Goal: Information Seeking & Learning: Check status

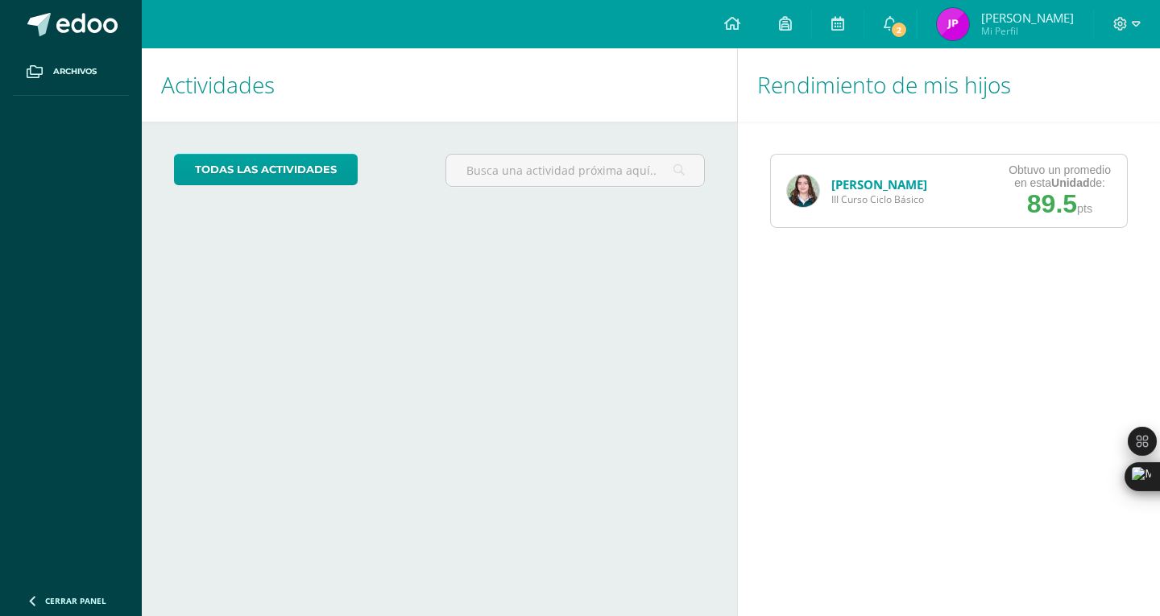
click at [905, 193] on span "III Curso Ciclo Básico" at bounding box center [880, 200] width 96 height 14
click at [853, 185] on link "[PERSON_NAME]" at bounding box center [880, 184] width 96 height 16
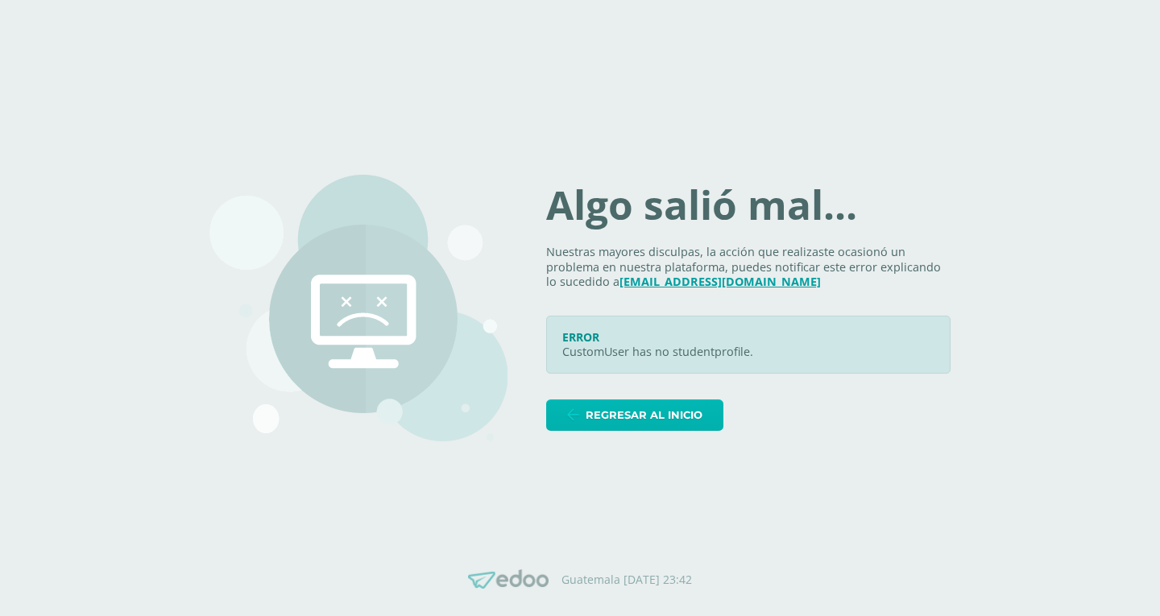
click at [587, 404] on link "Regresar al inicio" at bounding box center [634, 415] width 177 height 31
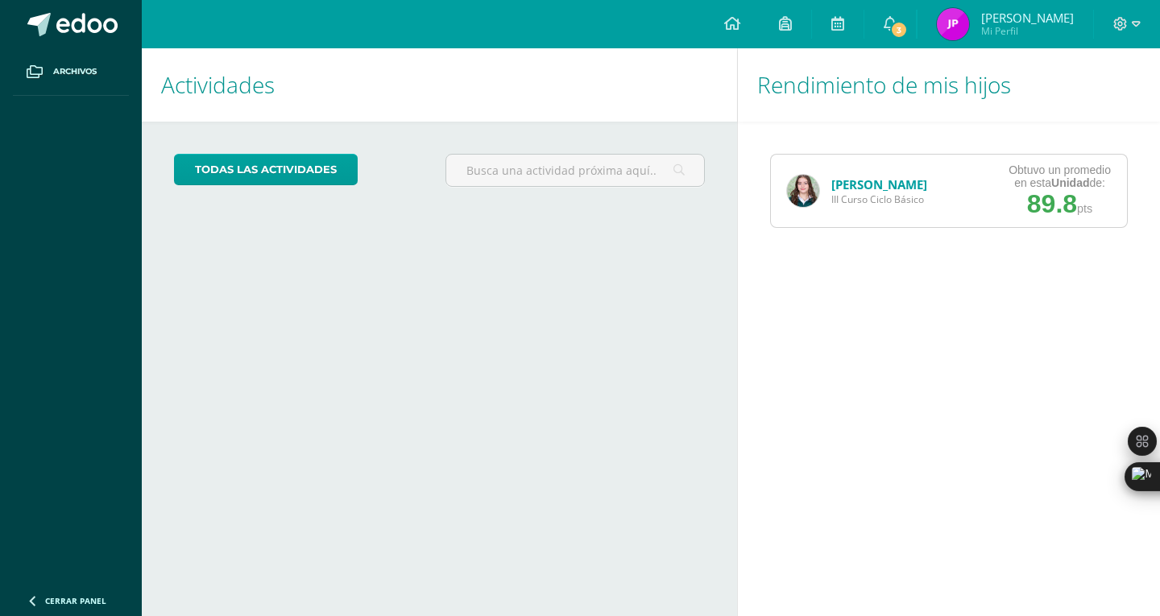
click at [878, 181] on link "[PERSON_NAME]" at bounding box center [880, 184] width 96 height 16
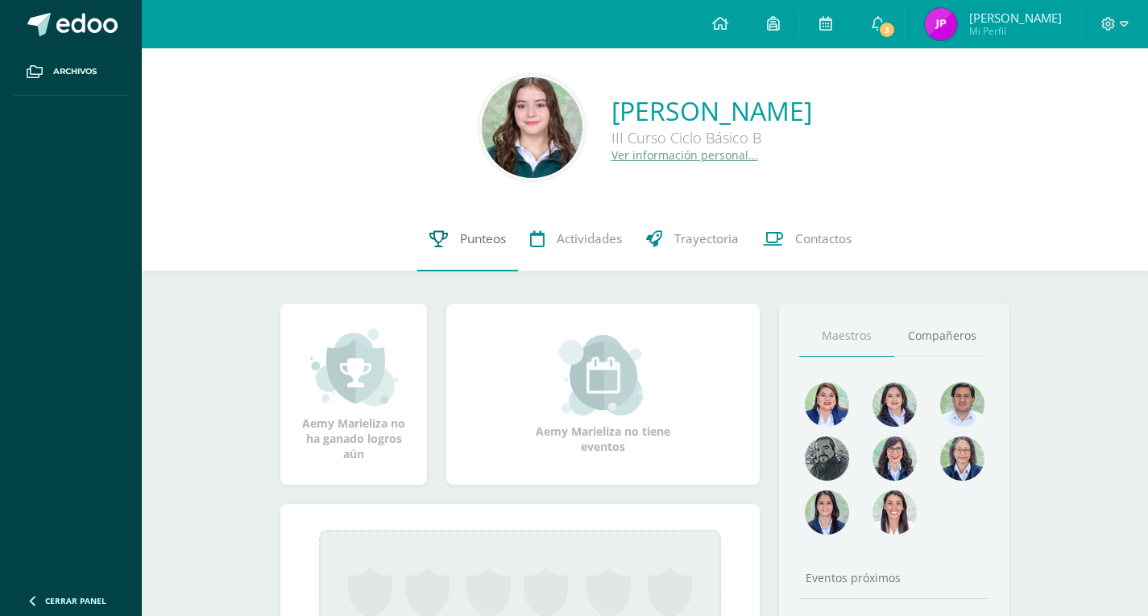
click at [456, 234] on link "Punteos" at bounding box center [467, 239] width 101 height 64
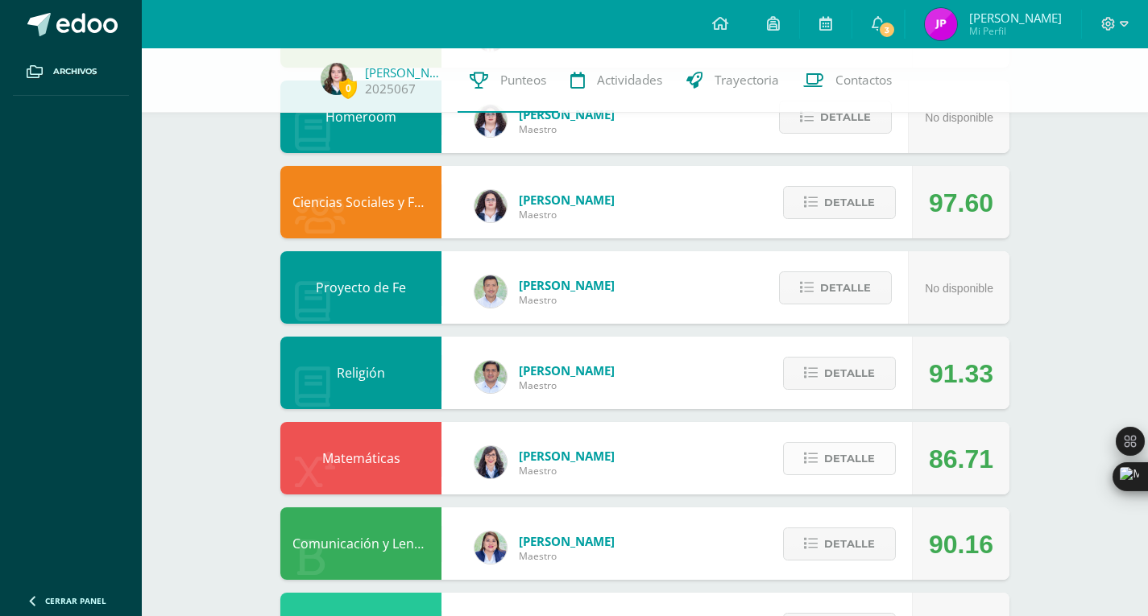
scroll to position [383, 0]
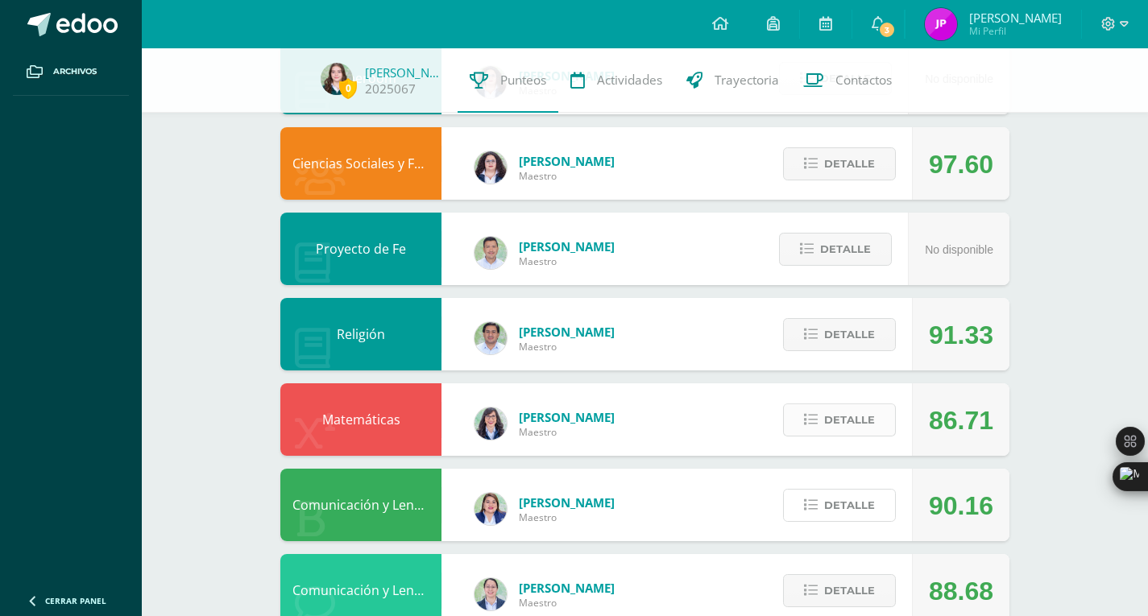
click at [817, 500] on icon at bounding box center [811, 506] width 14 height 14
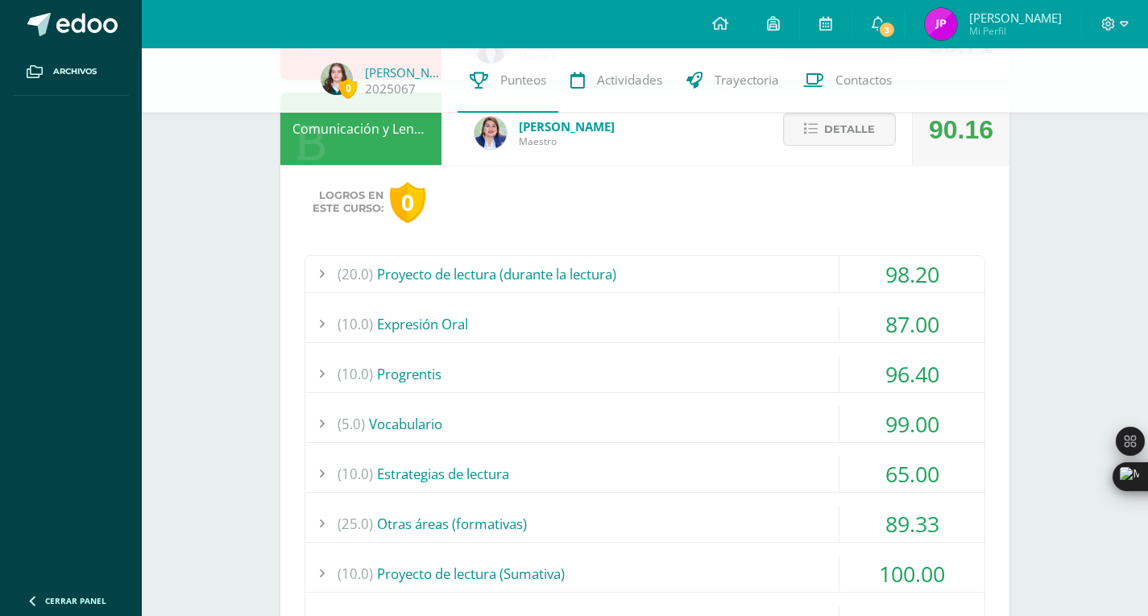
scroll to position [761, 0]
click at [670, 532] on div "(25.0) Otras áreas (formativas)" at bounding box center [644, 522] width 679 height 36
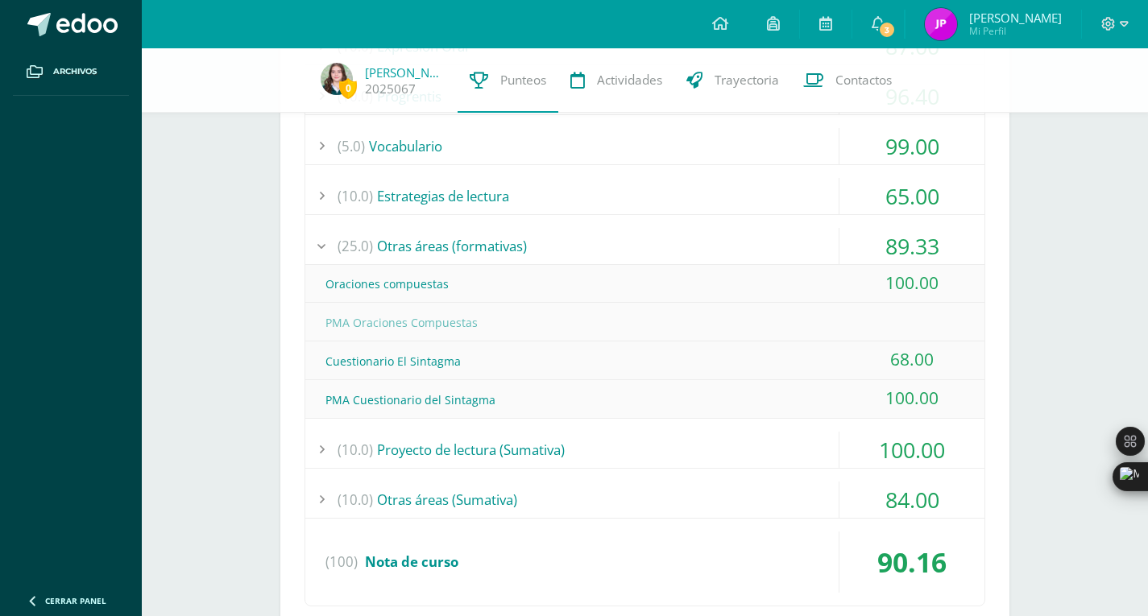
scroll to position [1051, 0]
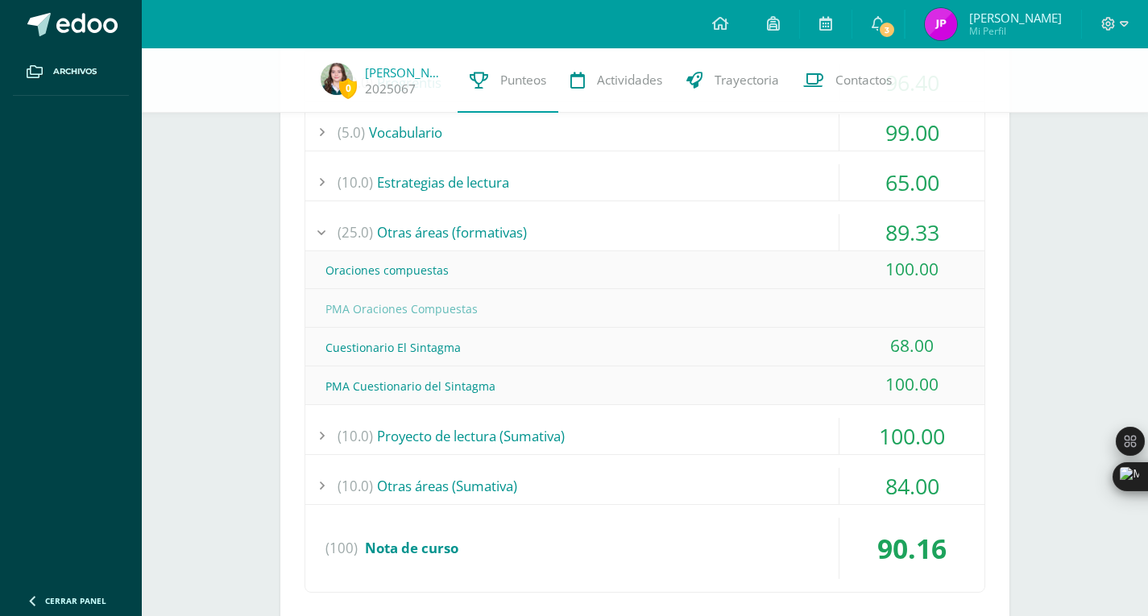
click at [591, 437] on div "(10.0) Proyecto de lectura (Sumativa)" at bounding box center [644, 436] width 679 height 36
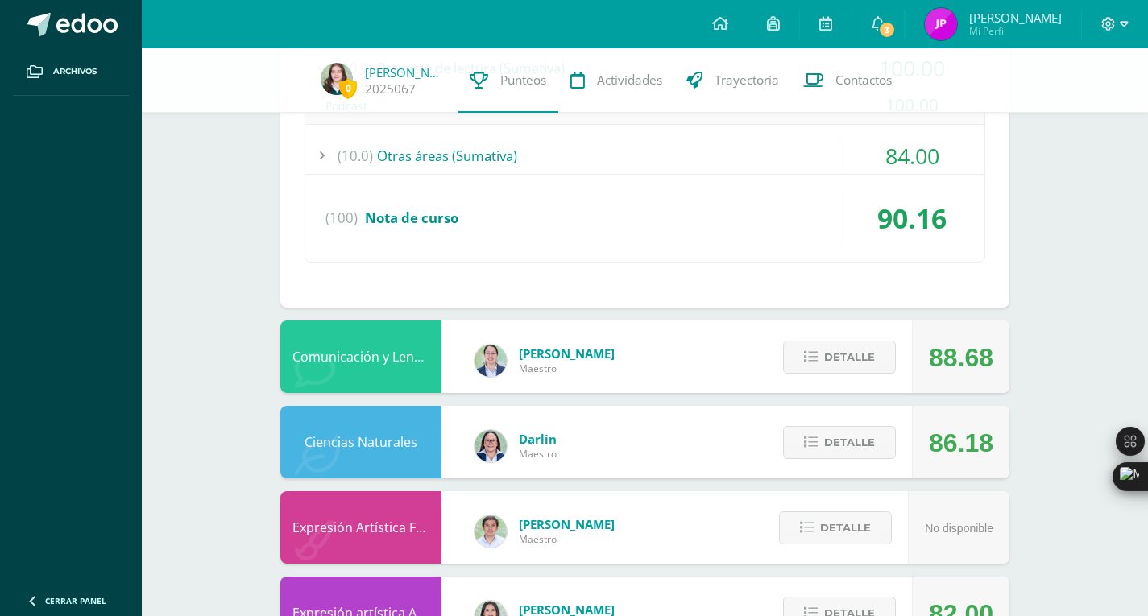
scroll to position [1267, 0]
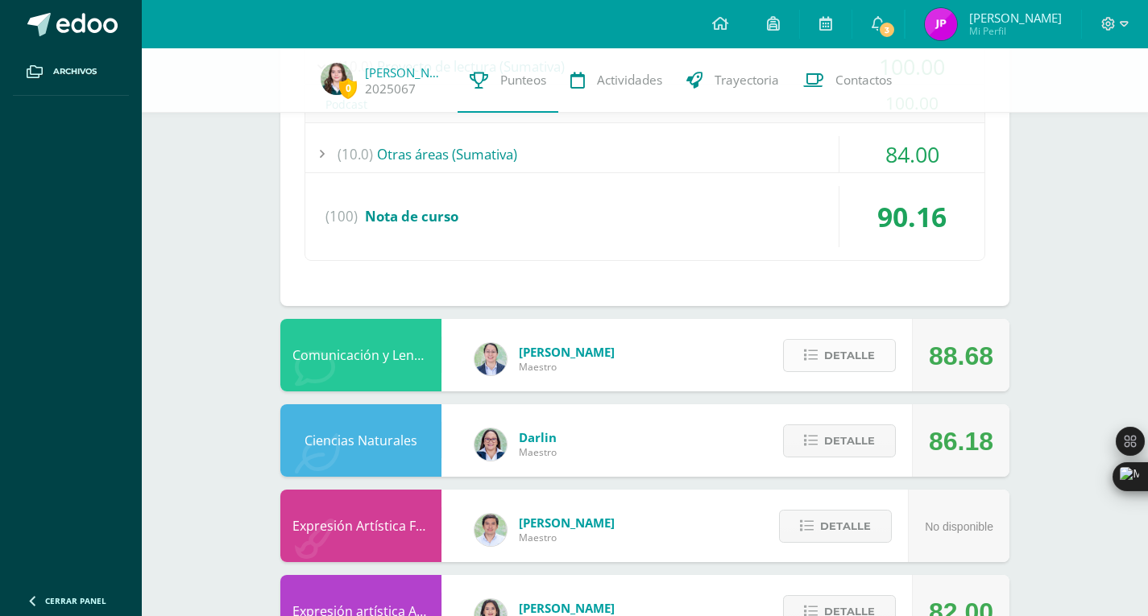
click at [805, 355] on icon at bounding box center [811, 356] width 14 height 14
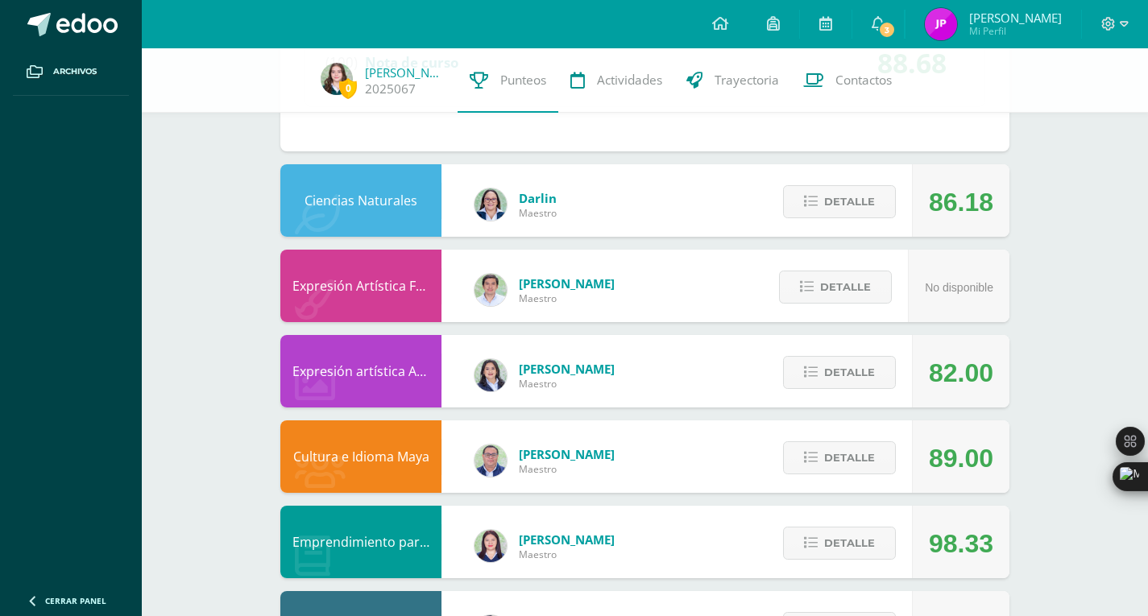
scroll to position [2169, 0]
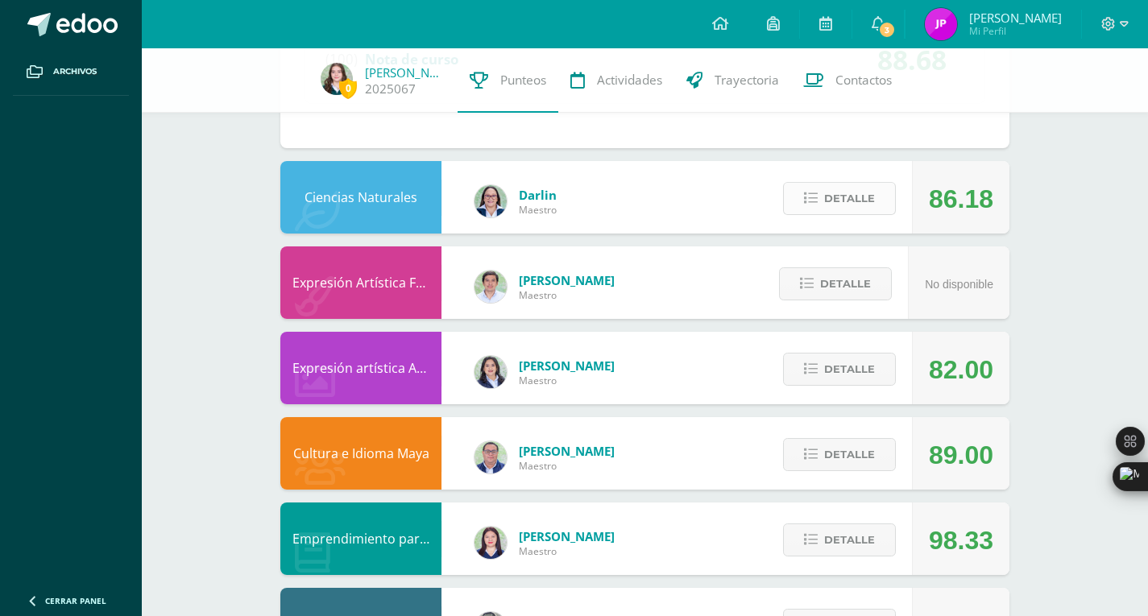
click at [850, 194] on span "Detalle" at bounding box center [849, 199] width 51 height 30
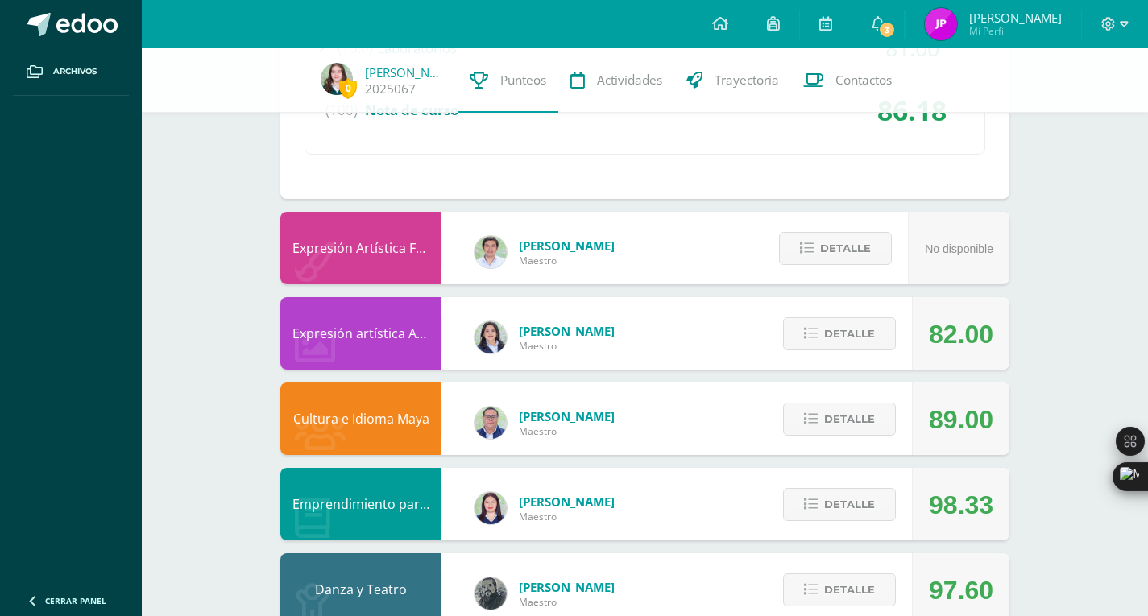
scroll to position [2756, 0]
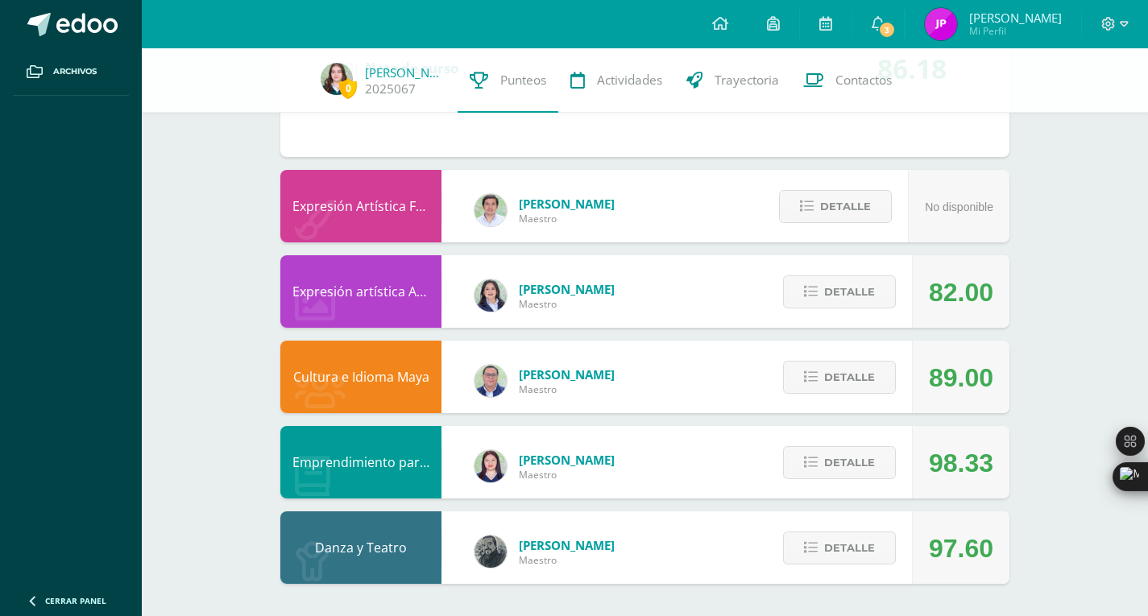
click at [819, 441] on div "Detalle" at bounding box center [835, 462] width 153 height 73
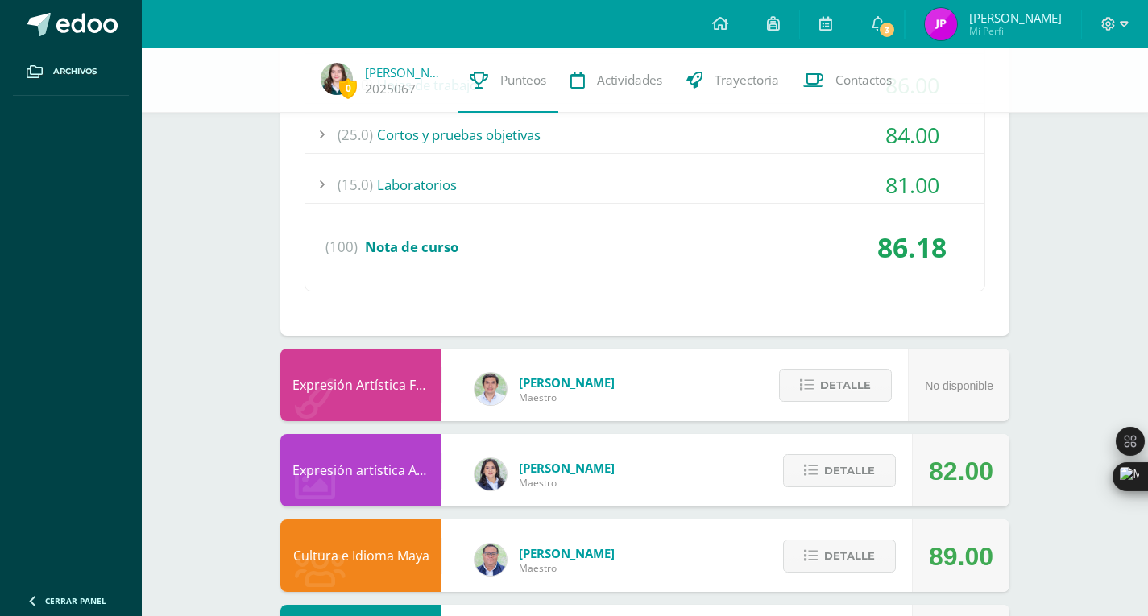
scroll to position [2598, 0]
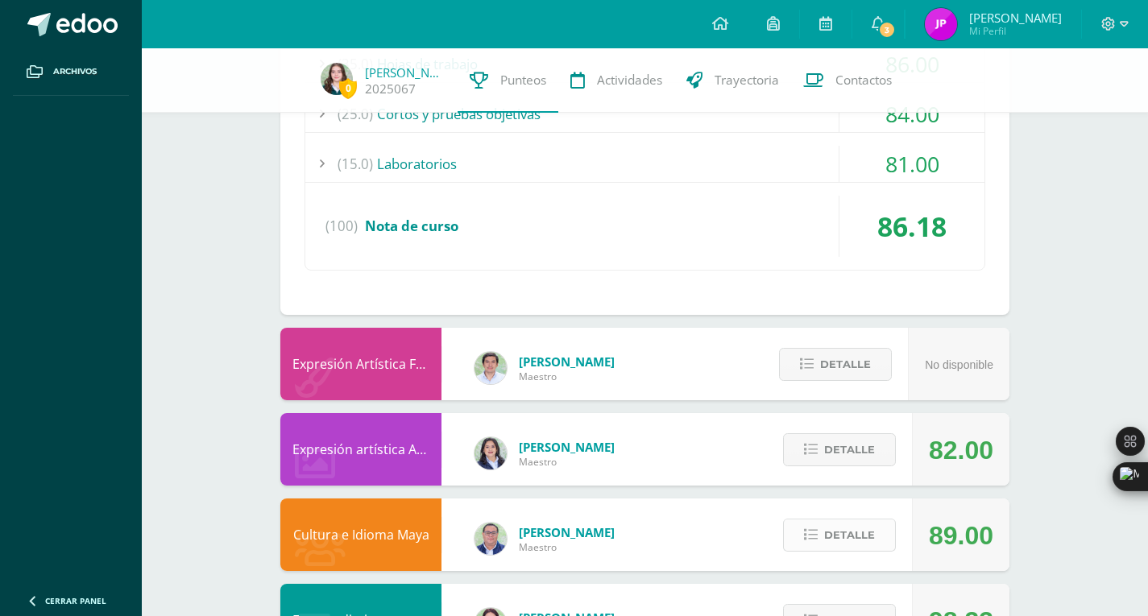
click at [835, 535] on span "Detalle" at bounding box center [849, 536] width 51 height 30
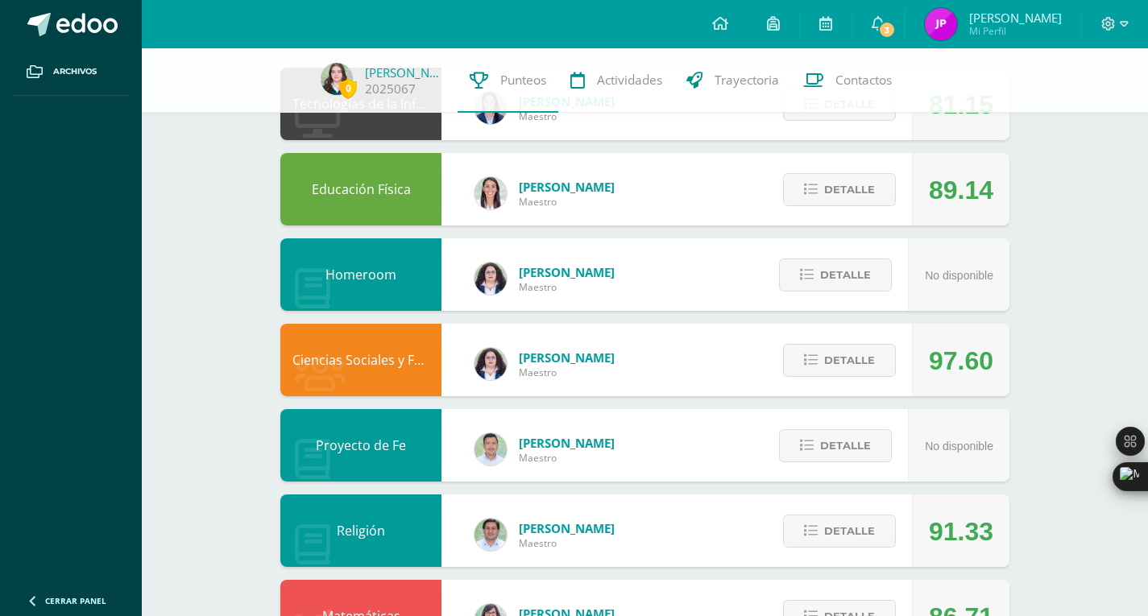
scroll to position [0, 0]
